Goal: Information Seeking & Learning: Learn about a topic

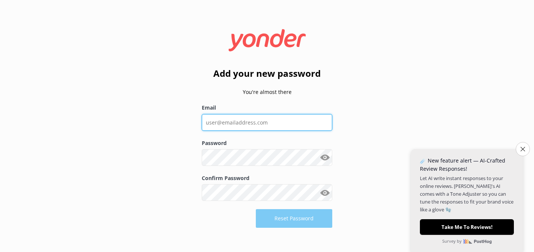
click at [272, 128] on input "Email" at bounding box center [267, 122] width 131 height 17
type input "speaktheworld@outlook.com"
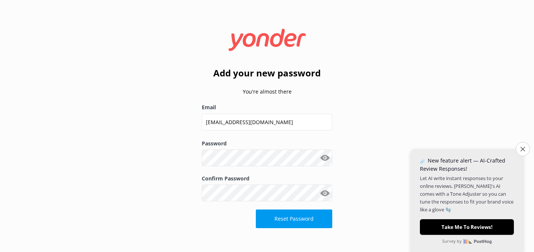
click at [324, 162] on button "Show password" at bounding box center [325, 158] width 15 height 15
click at [303, 219] on button "Reset Password" at bounding box center [294, 219] width 77 height 19
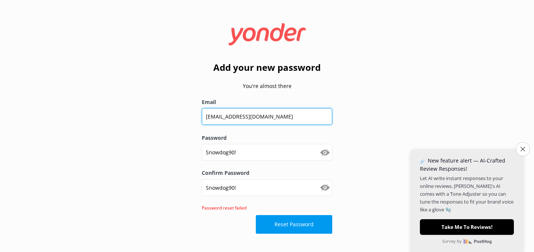
drag, startPoint x: 280, startPoint y: 116, endPoint x: 164, endPoint y: 114, distance: 115.7
click at [164, 114] on div "Add your new password You're almost there Email speaktheworld@outlook.com Passw…" at bounding box center [267, 126] width 534 height 252
paste input "info@freedomboatcharters.com.au"
type input "info@freedomboatcharters.com.au"
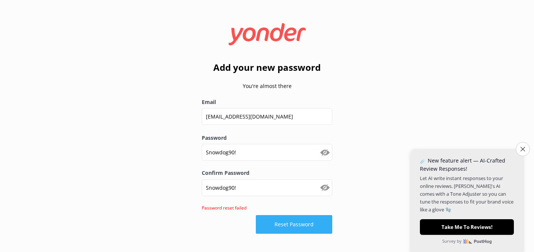
click at [296, 222] on button "Reset Password" at bounding box center [294, 224] width 77 height 19
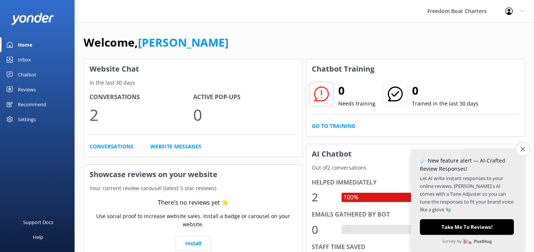
click at [41, 77] on link "Chatbot" at bounding box center [37, 74] width 75 height 15
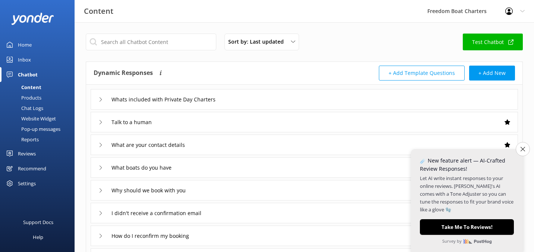
click at [98, 100] on div "Whats included with Private Day Charters" at bounding box center [305, 99] width 428 height 21
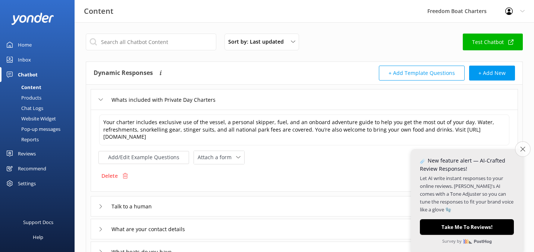
click at [521, 152] on icon "Close survey" at bounding box center [523, 149] width 5 height 5
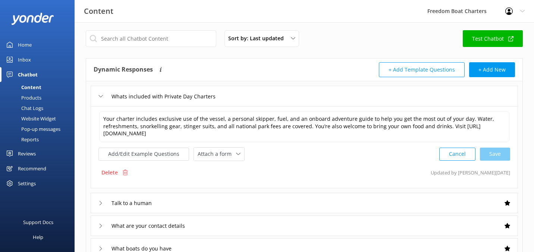
scroll to position [4, 0]
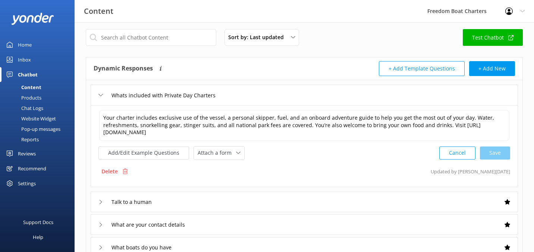
click at [329, 205] on div "Talk to a human" at bounding box center [305, 202] width 428 height 21
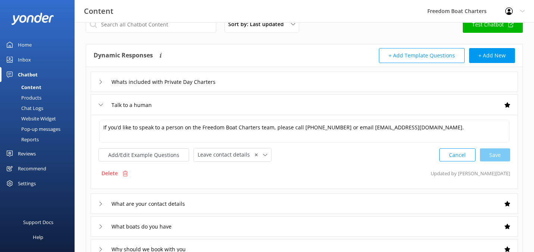
scroll to position [18, 0]
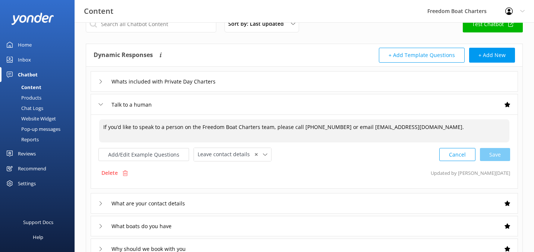
drag, startPoint x: 169, startPoint y: 128, endPoint x: 267, endPoint y: 128, distance: 98.2
click at [267, 128] on textarea "If you’d like to speak to a person on the Freedom Boat Charters team, please ca…" at bounding box center [304, 130] width 411 height 23
click at [312, 128] on textarea "If you’d like to speak to a person on the Freedom Boat Charters team, please ca…" at bounding box center [304, 130] width 411 height 23
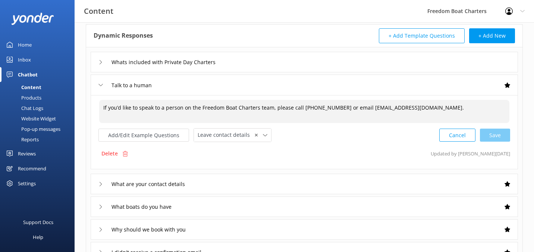
scroll to position [90, 0]
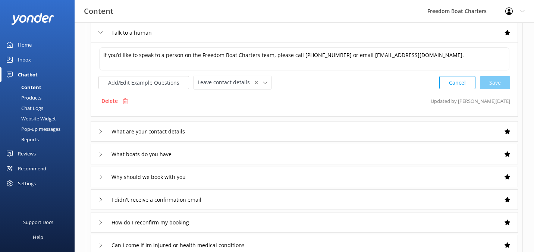
click at [254, 136] on div "What are your contact details" at bounding box center [305, 131] width 428 height 21
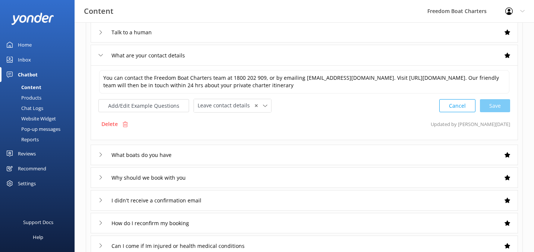
click at [246, 154] on div "What boats do you have" at bounding box center [305, 155] width 428 height 21
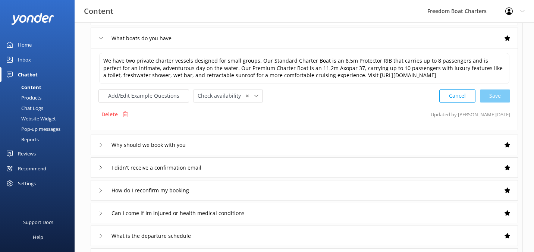
scroll to position [138, 0]
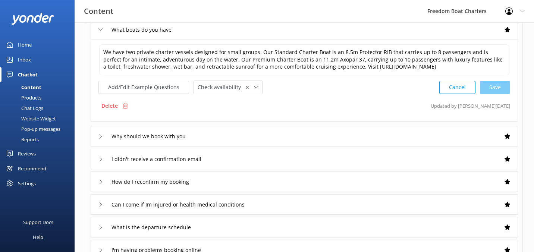
click at [247, 145] on div "Why should we book with you" at bounding box center [305, 136] width 428 height 21
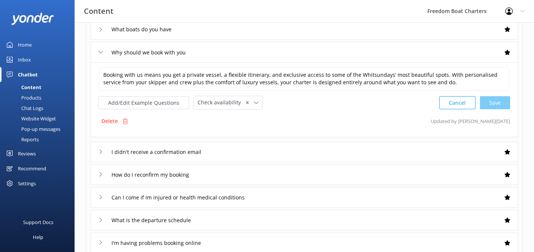
click at [246, 151] on div "I didn't receive a confirmation email" at bounding box center [305, 152] width 428 height 21
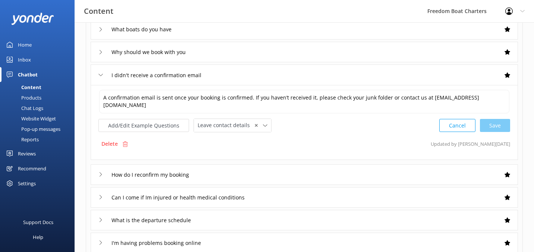
click at [239, 170] on div "How do I reconfirm my booking" at bounding box center [305, 175] width 428 height 21
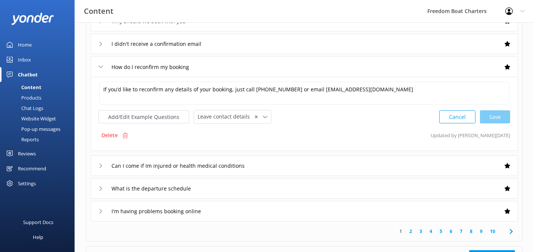
scroll to position [175, 0]
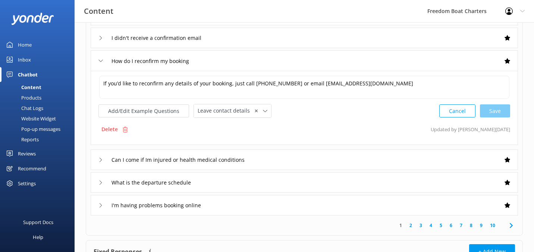
click at [287, 162] on div "Can I come if Im injured or health medical conditions" at bounding box center [305, 160] width 428 height 21
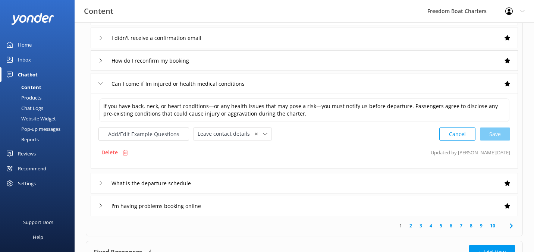
click at [276, 182] on div "What is the departure schedule" at bounding box center [305, 183] width 428 height 21
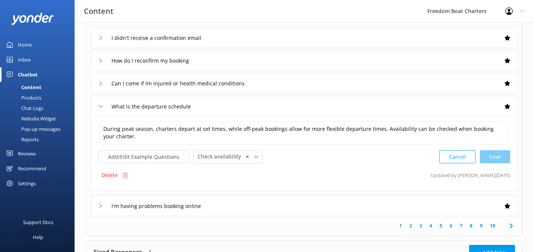
click at [293, 204] on div "I'm having problems booking online" at bounding box center [305, 206] width 428 height 21
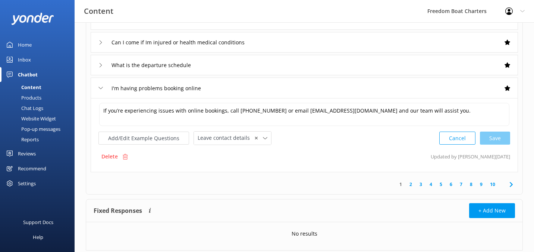
scroll to position [233, 0]
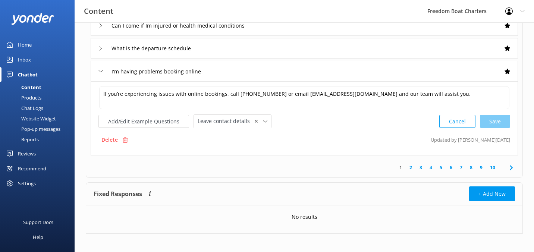
click at [412, 168] on link "2" at bounding box center [411, 167] width 10 height 7
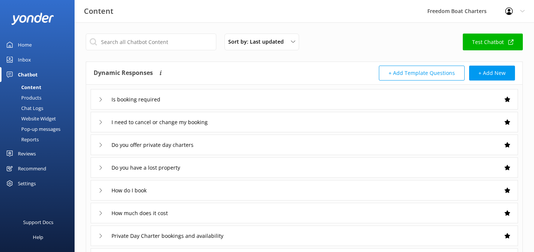
click at [409, 109] on div "Is booking required" at bounding box center [305, 99] width 428 height 21
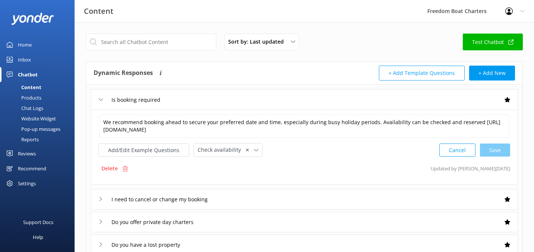
click at [353, 200] on div "I need to cancel or change my booking" at bounding box center [305, 199] width 428 height 21
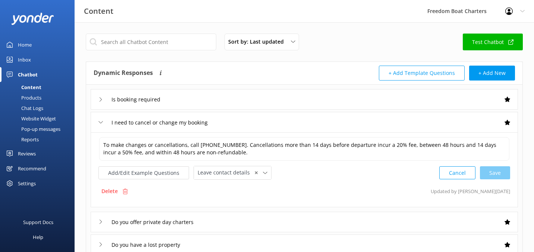
scroll to position [18, 0]
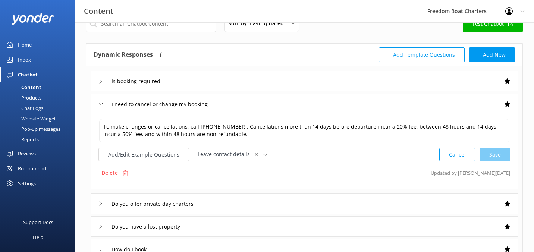
click at [352, 206] on div "Do you offer private day charters" at bounding box center [305, 204] width 428 height 21
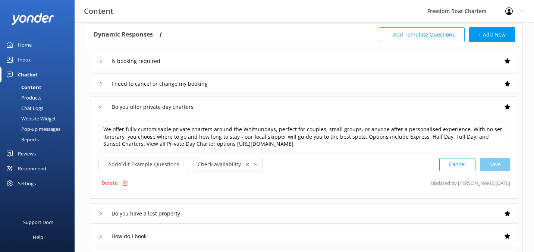
scroll to position [45, 0]
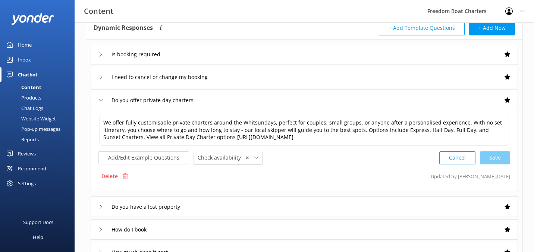
click at [352, 206] on div "Do you have a lost property" at bounding box center [305, 207] width 428 height 21
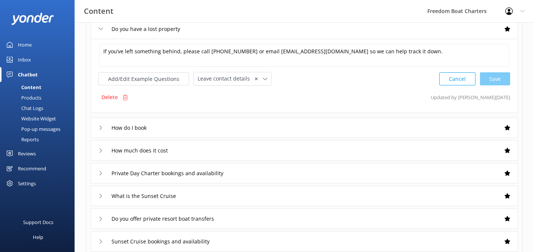
scroll to position [113, 0]
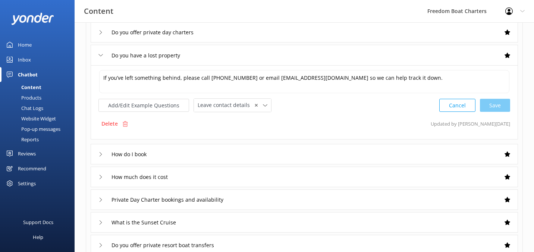
click at [359, 151] on div "How do I book" at bounding box center [305, 154] width 428 height 21
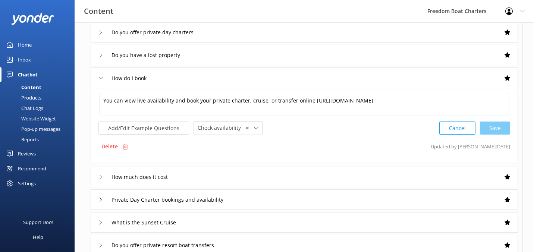
click at [356, 178] on div "How much does it cost" at bounding box center [305, 177] width 428 height 21
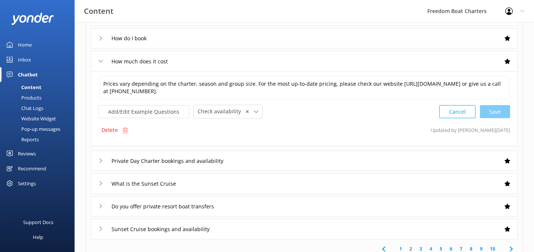
scroll to position [169, 0]
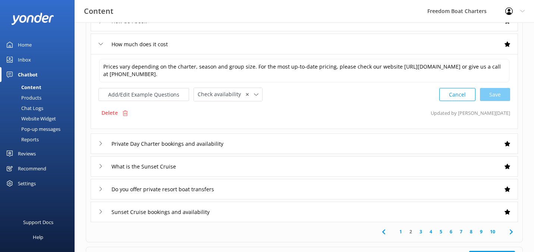
click at [365, 145] on div "Private Day Charter bookings and availability" at bounding box center [305, 144] width 428 height 21
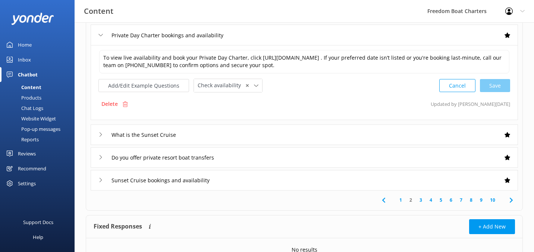
scroll to position [238, 0]
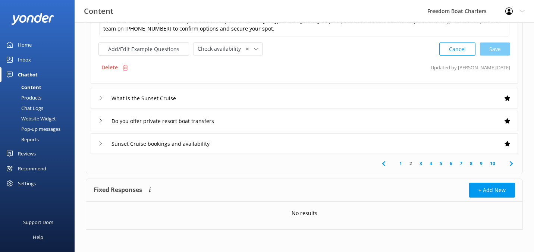
click at [418, 165] on link "3" at bounding box center [421, 163] width 10 height 7
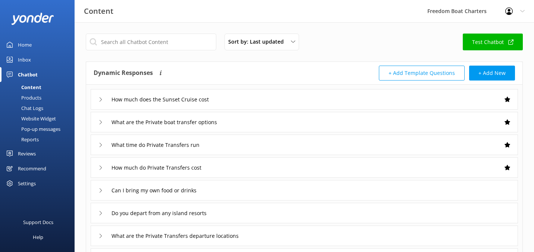
click at [413, 102] on div "How much does the Sunset Cruise cost" at bounding box center [305, 99] width 428 height 21
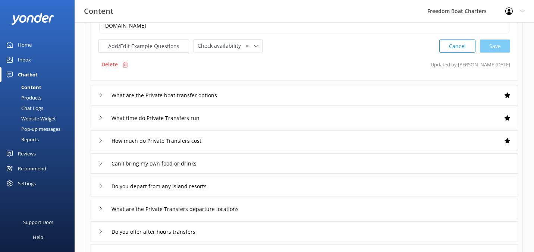
scroll to position [105, 0]
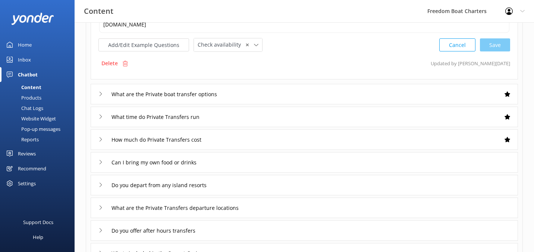
click at [371, 115] on div "What time do Private Transfers run" at bounding box center [305, 117] width 428 height 21
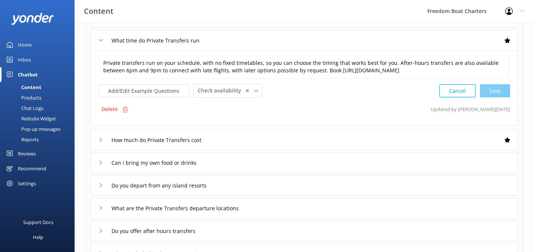
click at [360, 145] on div "How much do Private Transfers cost" at bounding box center [305, 140] width 428 height 21
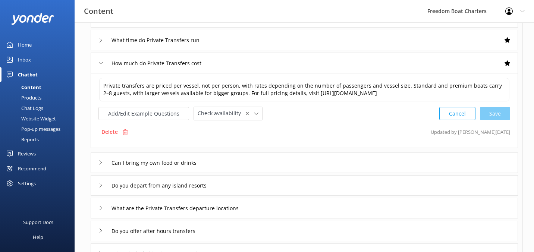
click at [362, 163] on div "Can I bring my own food or drinks" at bounding box center [305, 163] width 428 height 21
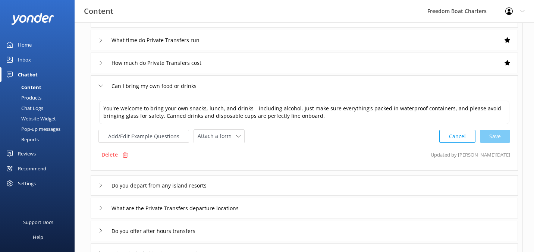
click at [361, 191] on div "Do you depart from any island resorts" at bounding box center [305, 185] width 428 height 21
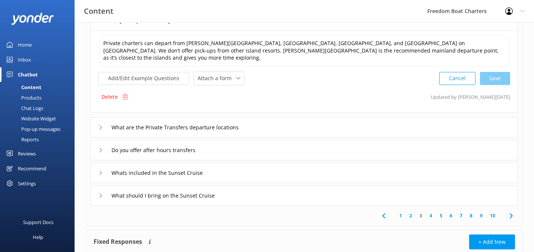
scroll to position [192, 0]
click at [297, 124] on div "What are the Private Transfers departure locations" at bounding box center [305, 128] width 428 height 21
